Goal: Transaction & Acquisition: Purchase product/service

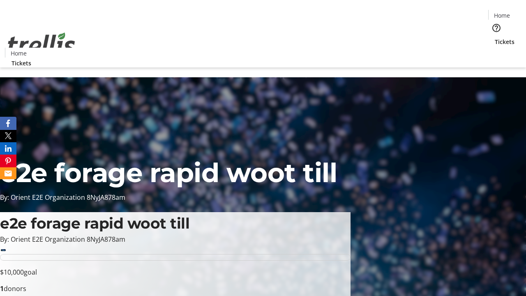
click at [502, 12] on span "Sign Up" at bounding box center [506, 12] width 24 height 10
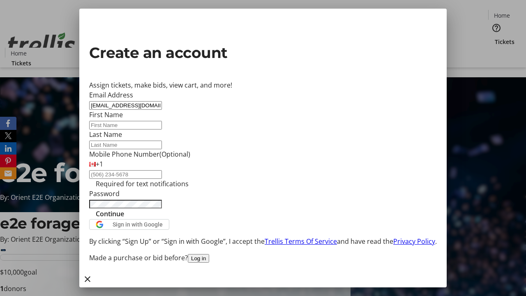
type input "[EMAIL_ADDRESS][DOMAIN_NAME]"
type input "Savannah"
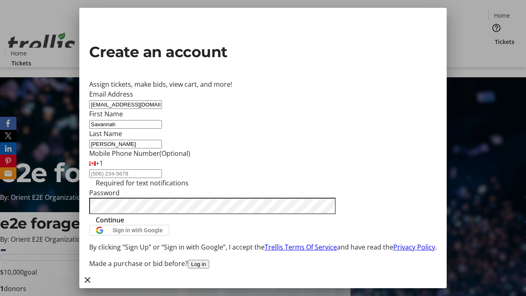
type input "[PERSON_NAME]"
click at [124, 225] on span "Continue" at bounding box center [110, 220] width 28 height 10
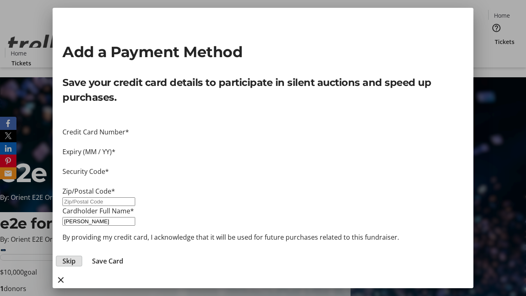
click at [76, 256] on span "Skip" at bounding box center [68, 261] width 13 height 10
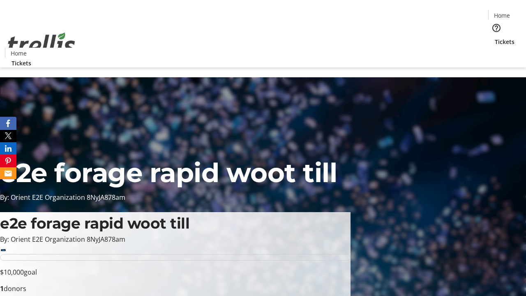
click at [495, 37] on span "Tickets" at bounding box center [505, 41] width 20 height 9
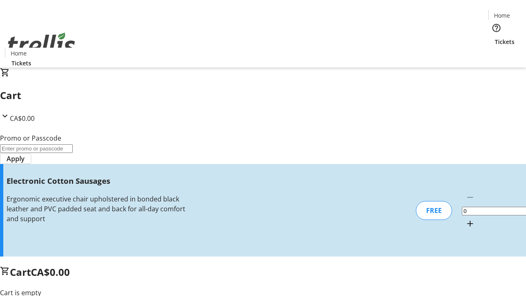
click at [465, 219] on mat-icon "Increment by one" at bounding box center [470, 224] width 10 height 10
type input "1"
